Goal: Information Seeking & Learning: Learn about a topic

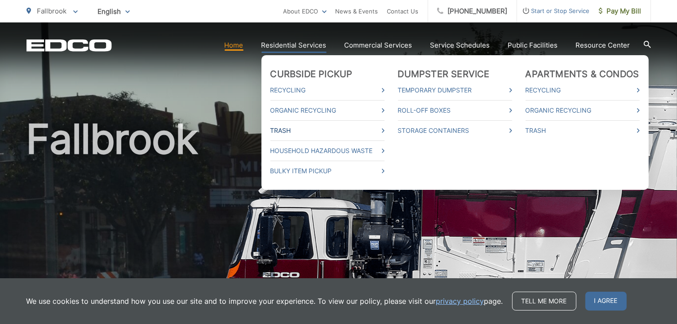
click at [290, 131] on link "Trash" at bounding box center [328, 130] width 114 height 11
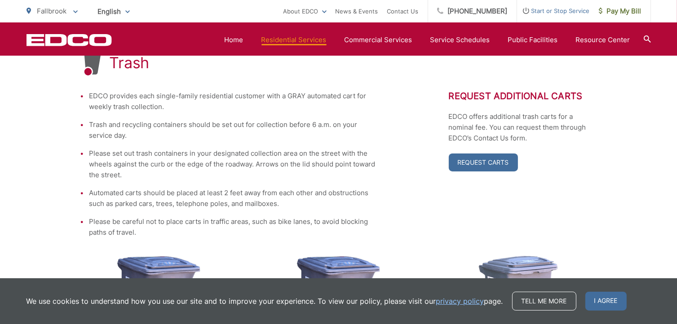
scroll to position [182, 0]
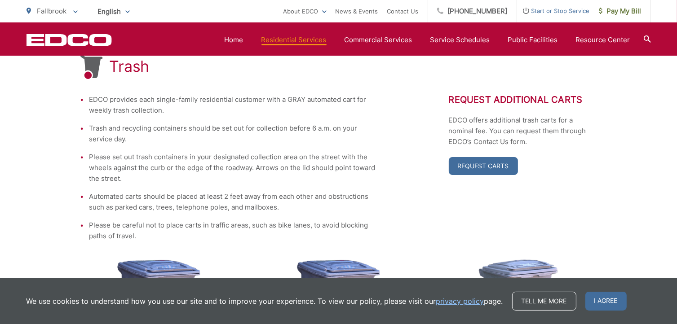
click at [469, 89] on div "Trash EDCO provides each single-family residential customer with a GRAY automat…" at bounding box center [338, 252] width 517 height 508
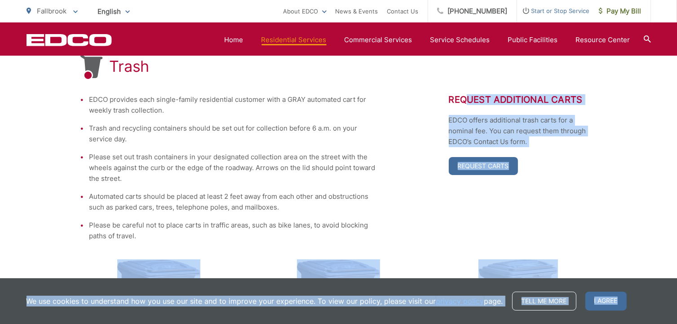
drag, startPoint x: 469, startPoint y: 89, endPoint x: 687, endPoint y: 292, distance: 297.6
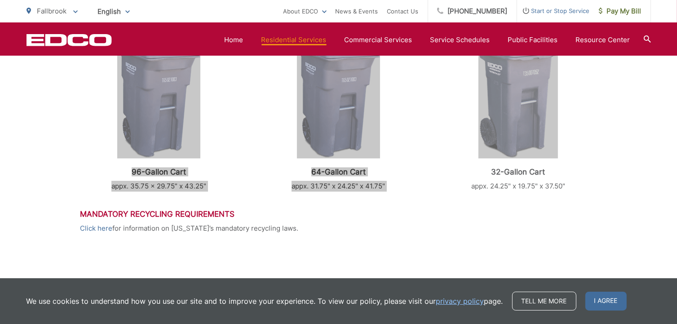
scroll to position [398, 0]
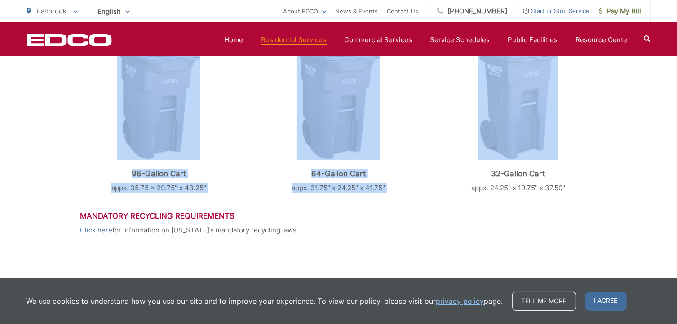
click at [202, 218] on h3 "Mandatory Recycling Requirements" at bounding box center [338, 216] width 517 height 9
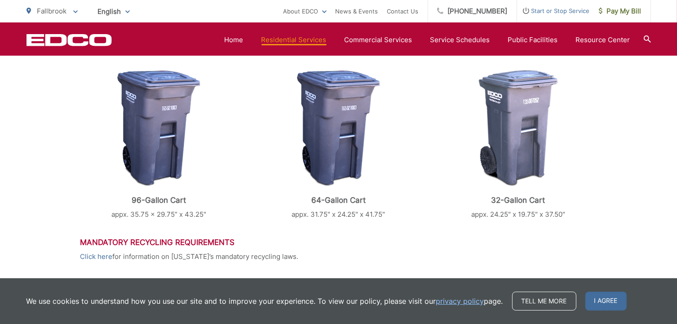
scroll to position [372, 0]
